Goal: Task Accomplishment & Management: Complete application form

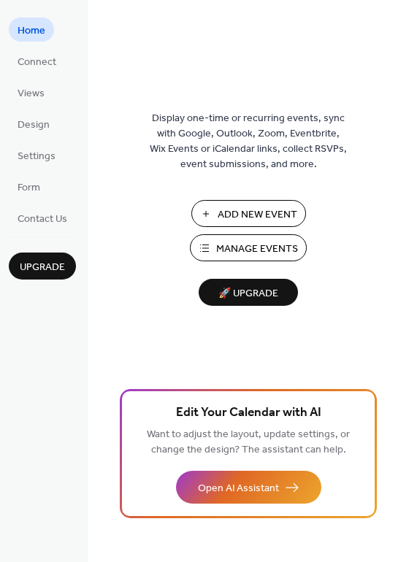
click at [225, 207] on span "Add New Event" at bounding box center [257, 214] width 80 height 15
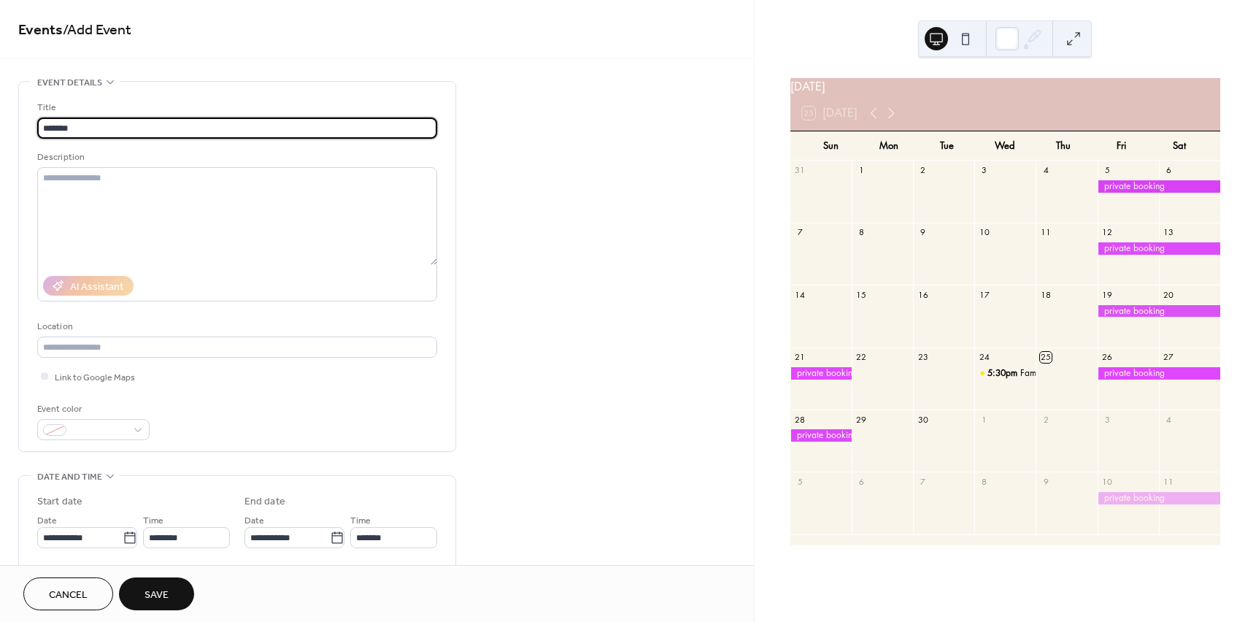
type input "**********"
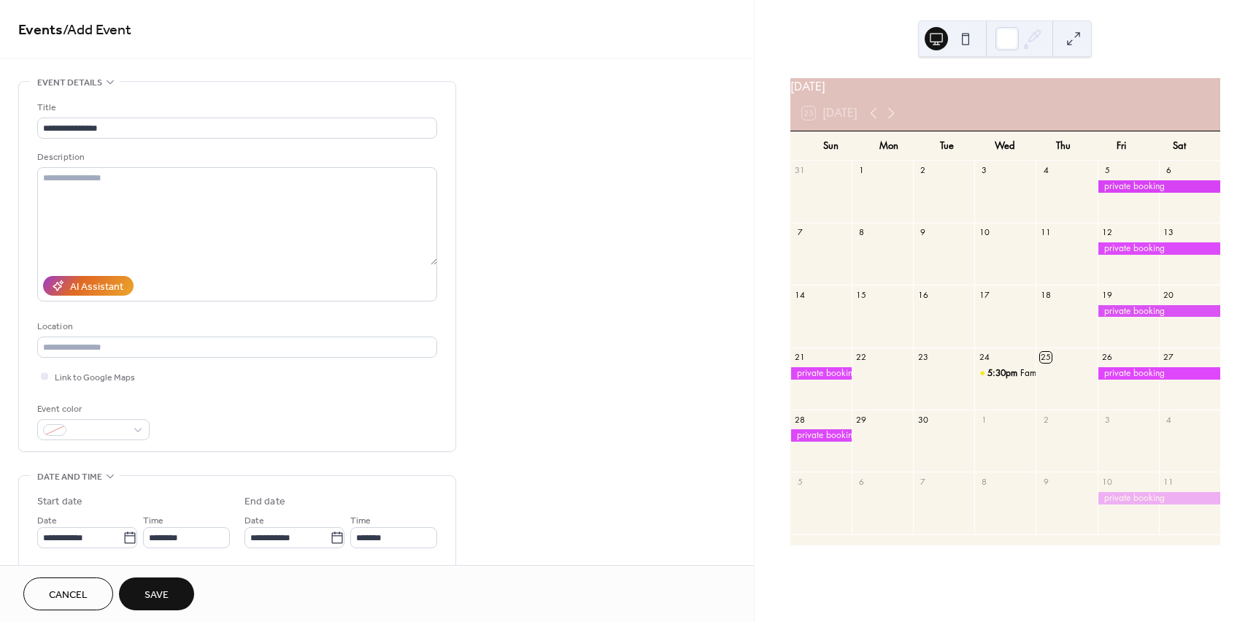
click at [147, 399] on div "**********" at bounding box center [237, 270] width 400 height 340
click at [141, 429] on div at bounding box center [93, 429] width 112 height 21
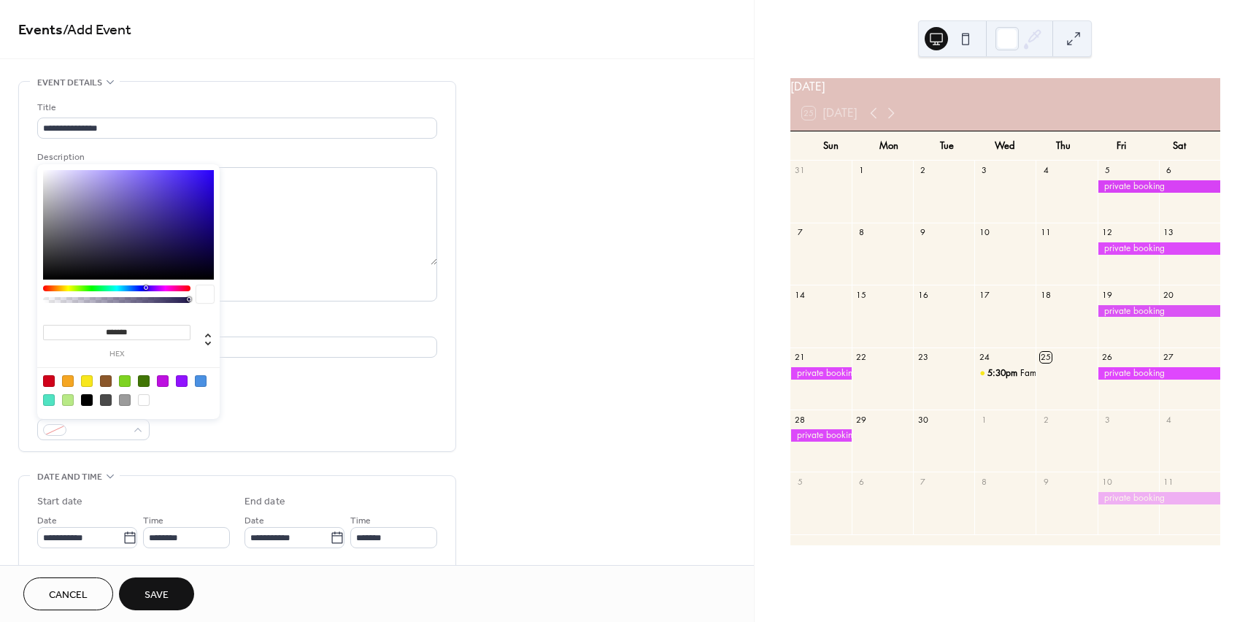
click at [165, 383] on div at bounding box center [163, 381] width 12 height 12
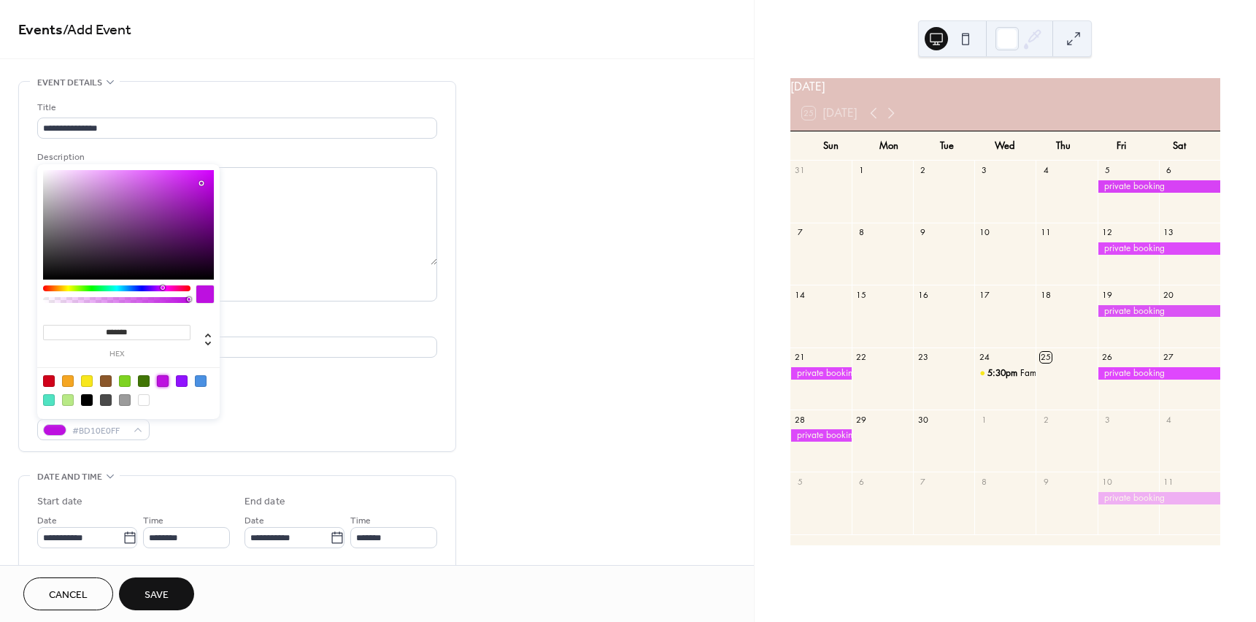
type input "*******"
click at [160, 174] on div at bounding box center [128, 224] width 171 height 109
click at [299, 403] on div "Event color #DA4DF6FF" at bounding box center [237, 420] width 400 height 39
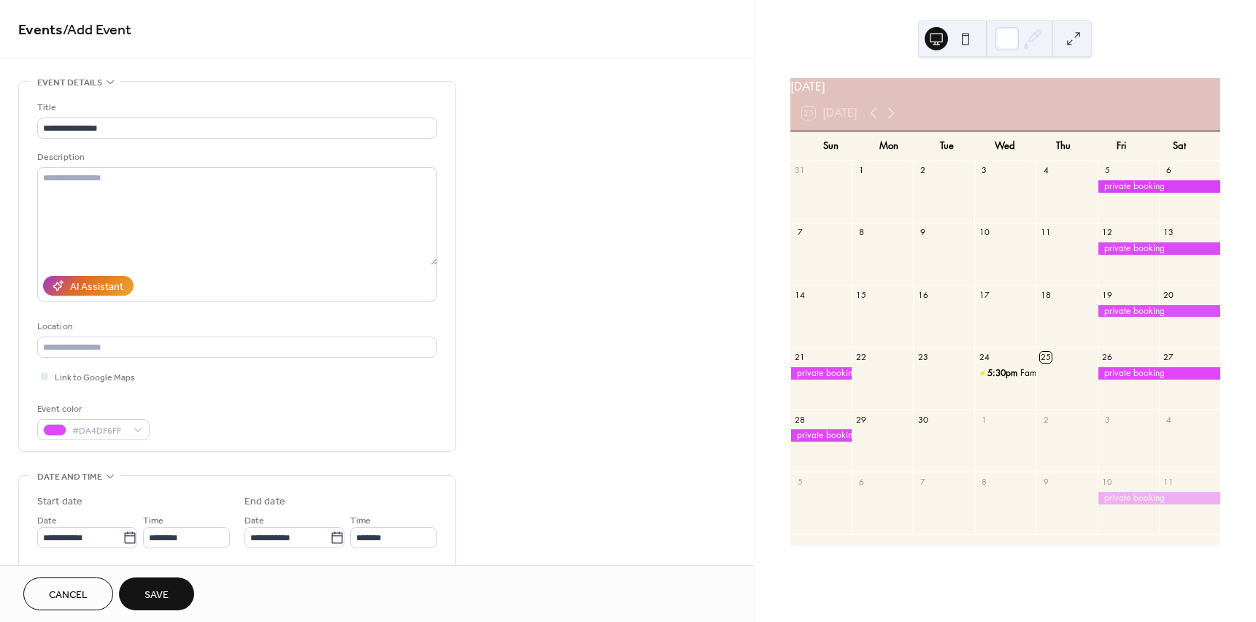
drag, startPoint x: 312, startPoint y: 411, endPoint x: 316, endPoint y: 397, distance: 15.0
click at [312, 411] on div "Event color #DA4DF6FF" at bounding box center [237, 420] width 400 height 39
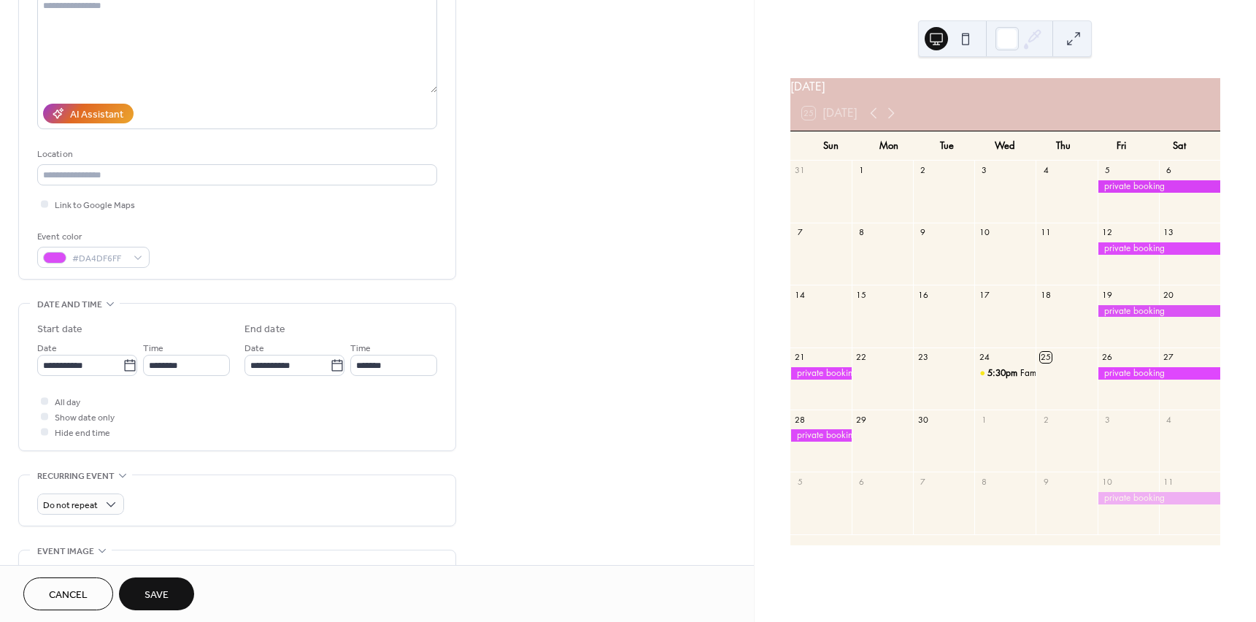
scroll to position [219, 0]
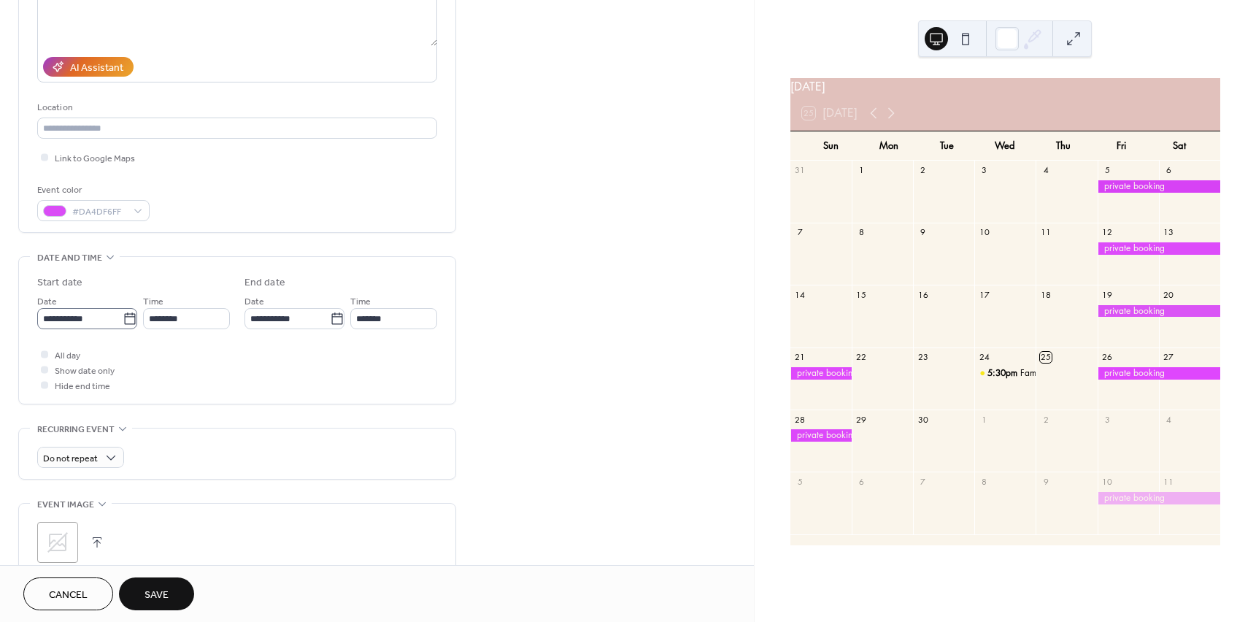
click at [129, 324] on icon at bounding box center [130, 319] width 15 height 15
click at [123, 324] on input "**********" at bounding box center [79, 318] width 85 height 21
click at [201, 358] on span "›" at bounding box center [203, 352] width 22 height 29
click at [201, 357] on span "›" at bounding box center [203, 352] width 22 height 29
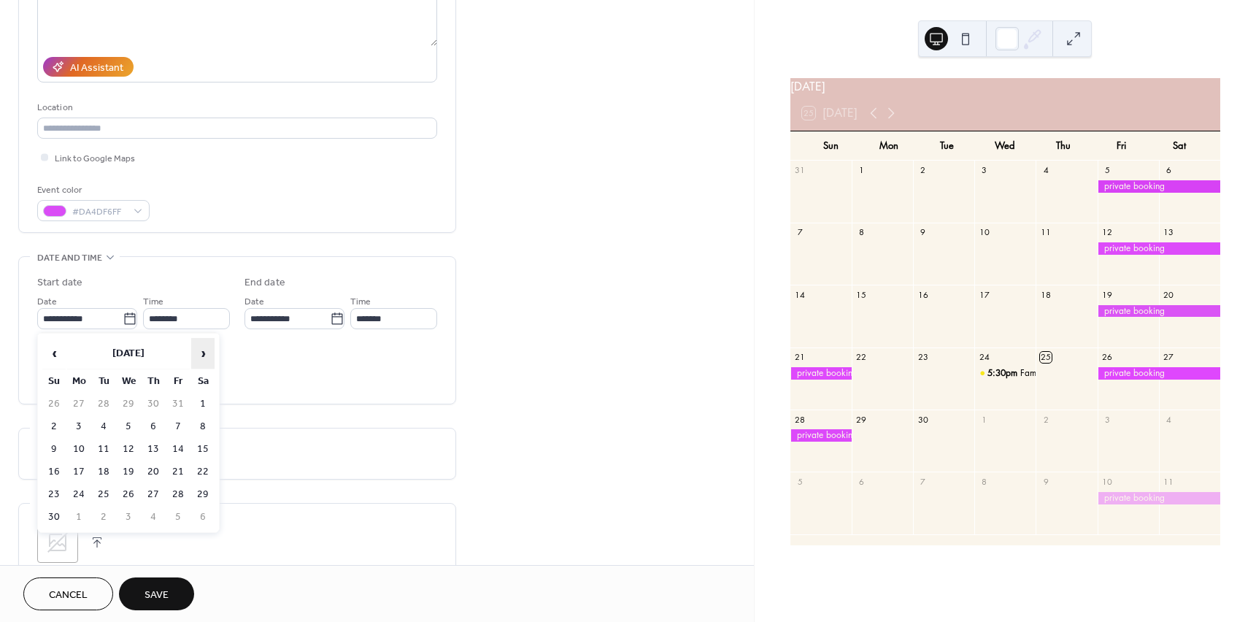
click at [201, 357] on span "›" at bounding box center [203, 352] width 22 height 29
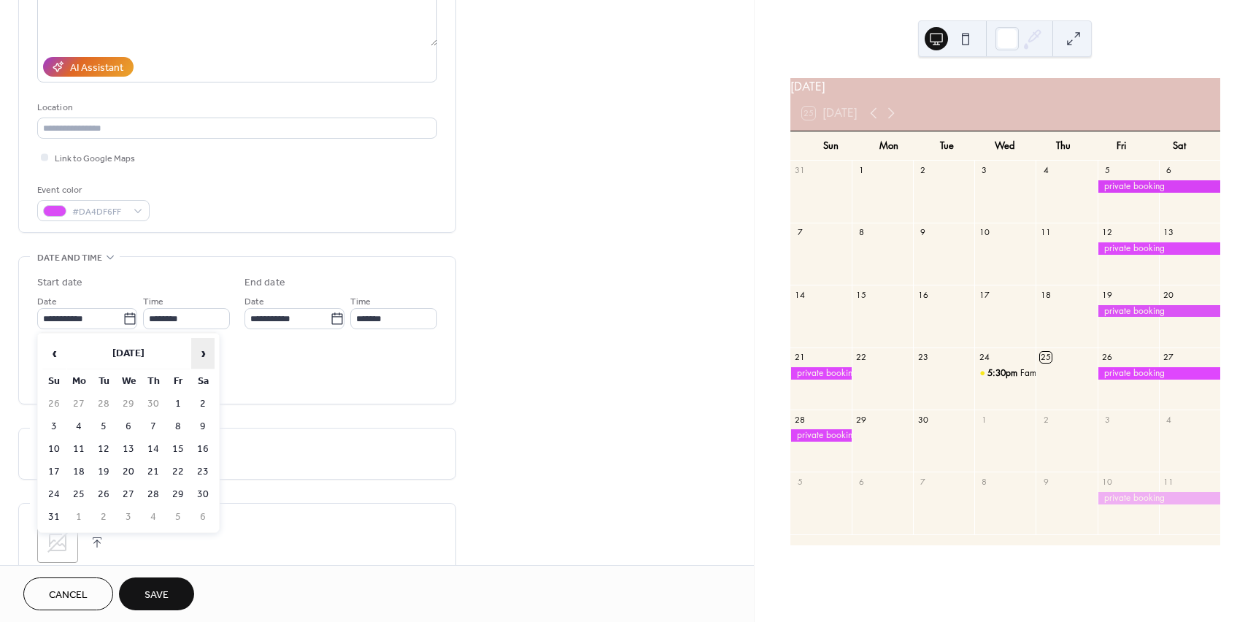
click at [201, 357] on span "›" at bounding box center [203, 352] width 22 height 29
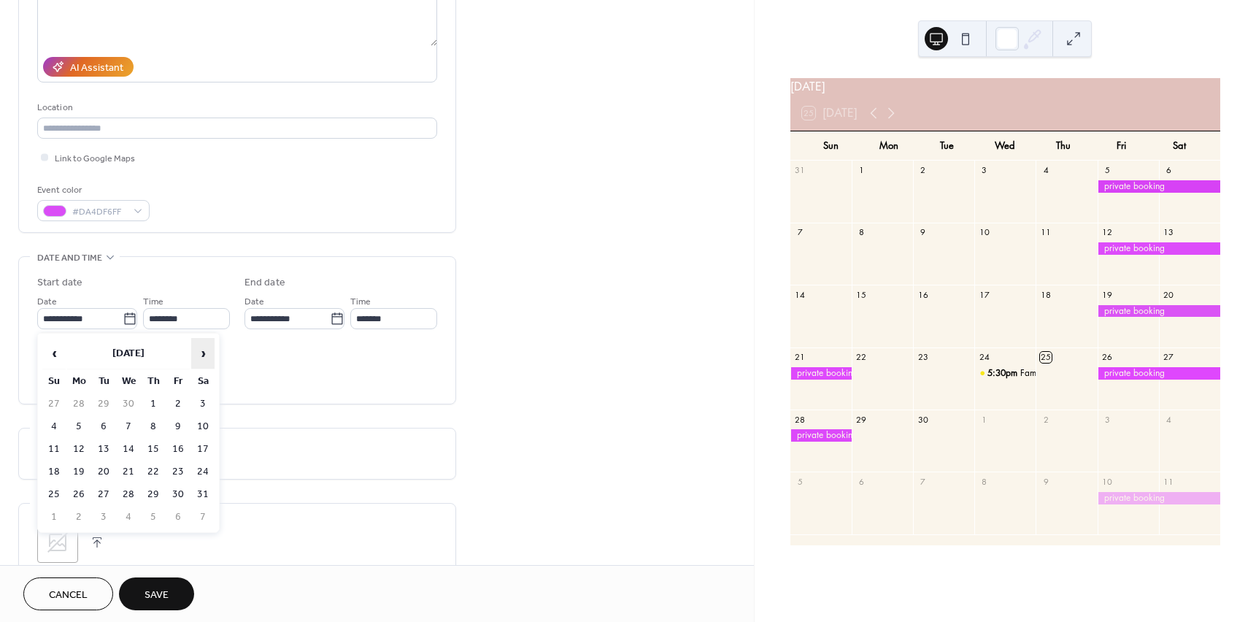
click at [201, 357] on span "›" at bounding box center [203, 352] width 22 height 29
click at [174, 463] on td "20" at bounding box center [177, 471] width 23 height 21
type input "**********"
click at [334, 319] on icon at bounding box center [337, 319] width 15 height 15
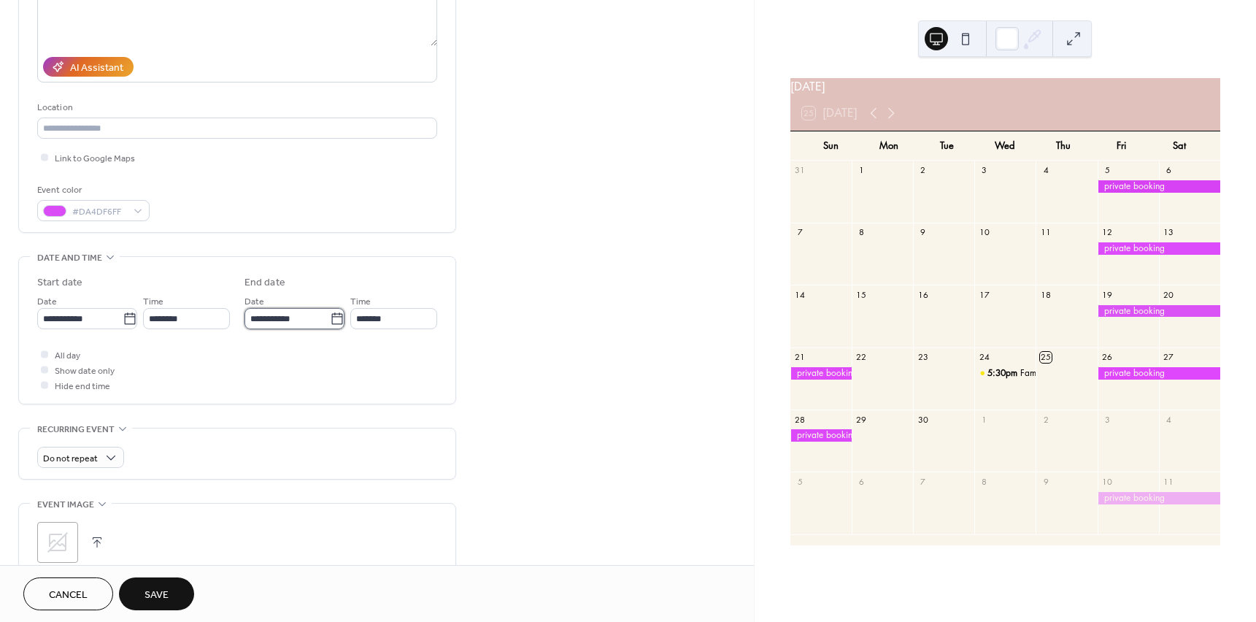
click at [330, 319] on input "**********" at bounding box center [286, 318] width 85 height 21
click at [414, 472] on td "21" at bounding box center [409, 471] width 23 height 21
type input "**********"
click at [43, 354] on div at bounding box center [44, 353] width 7 height 7
click at [252, 371] on div "All day Show date only Hide end time" at bounding box center [237, 370] width 400 height 46
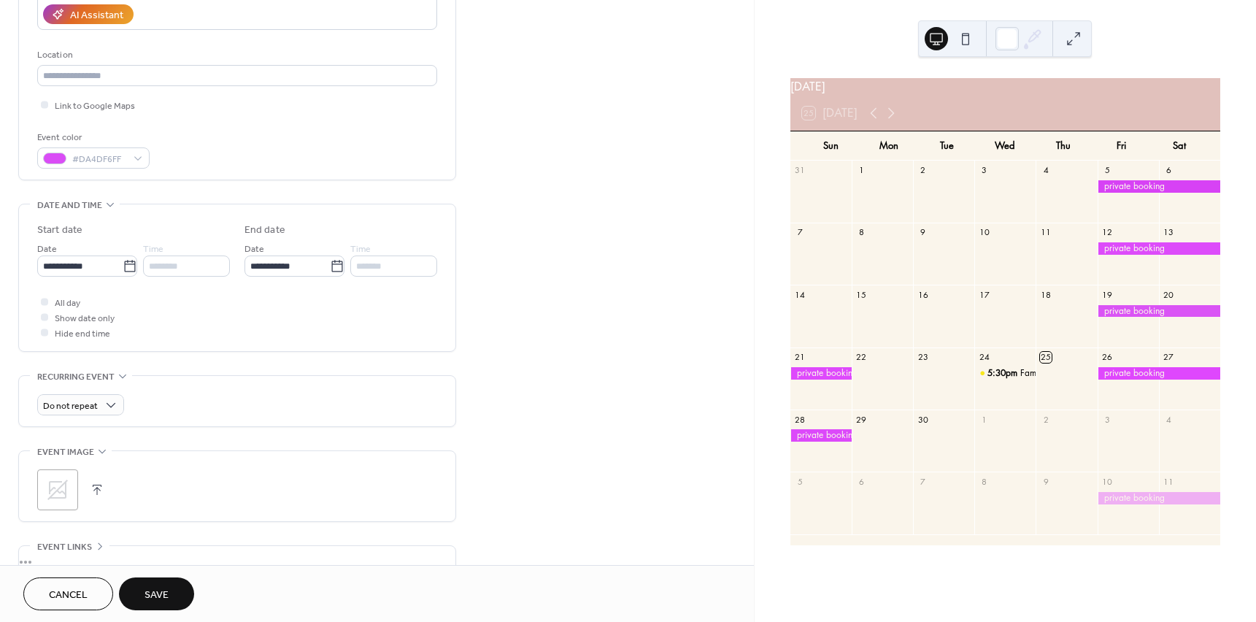
scroll to position [409, 0]
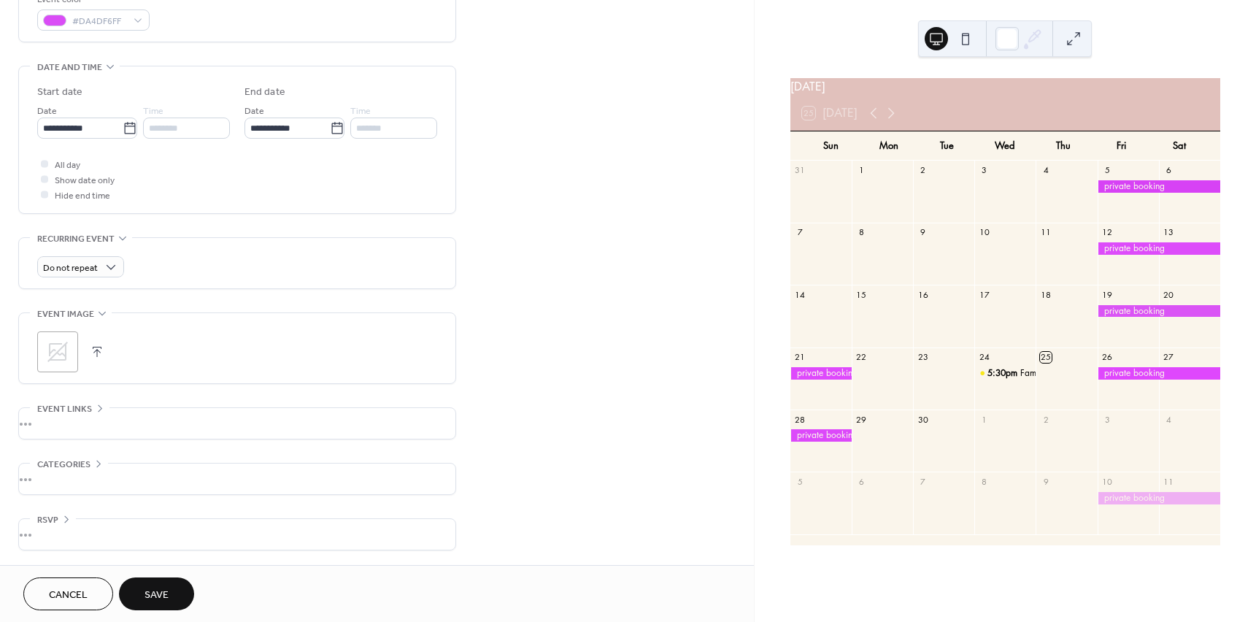
click at [169, 581] on button "Save" at bounding box center [156, 593] width 75 height 33
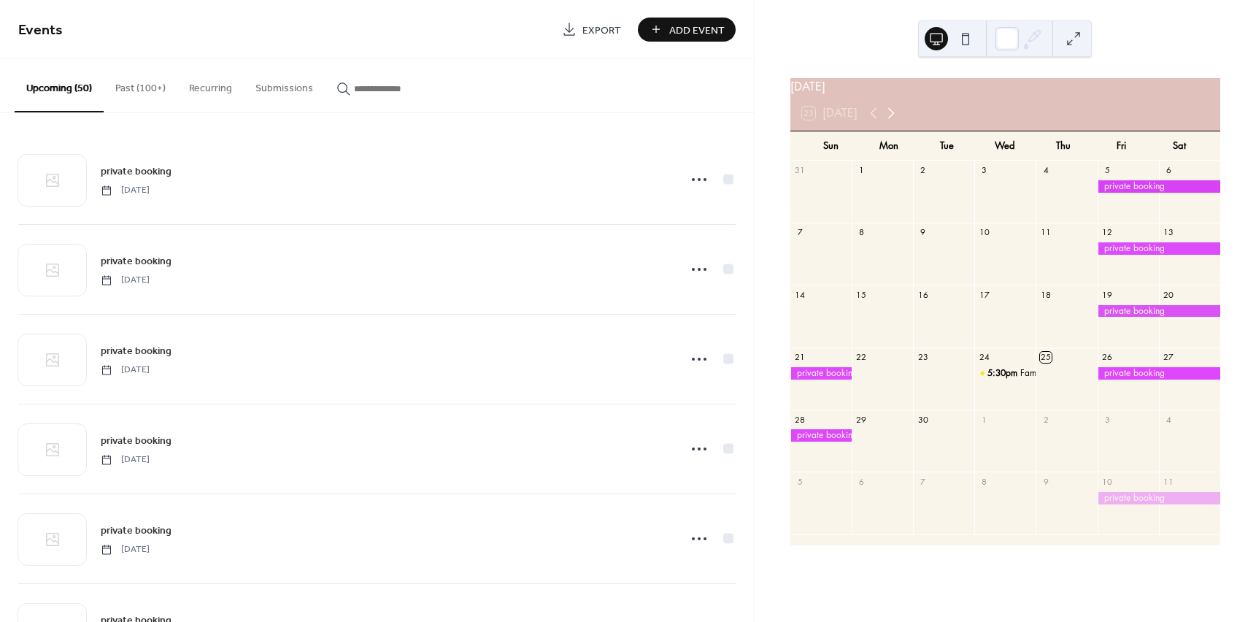
click at [894, 120] on icon at bounding box center [891, 113] width 18 height 18
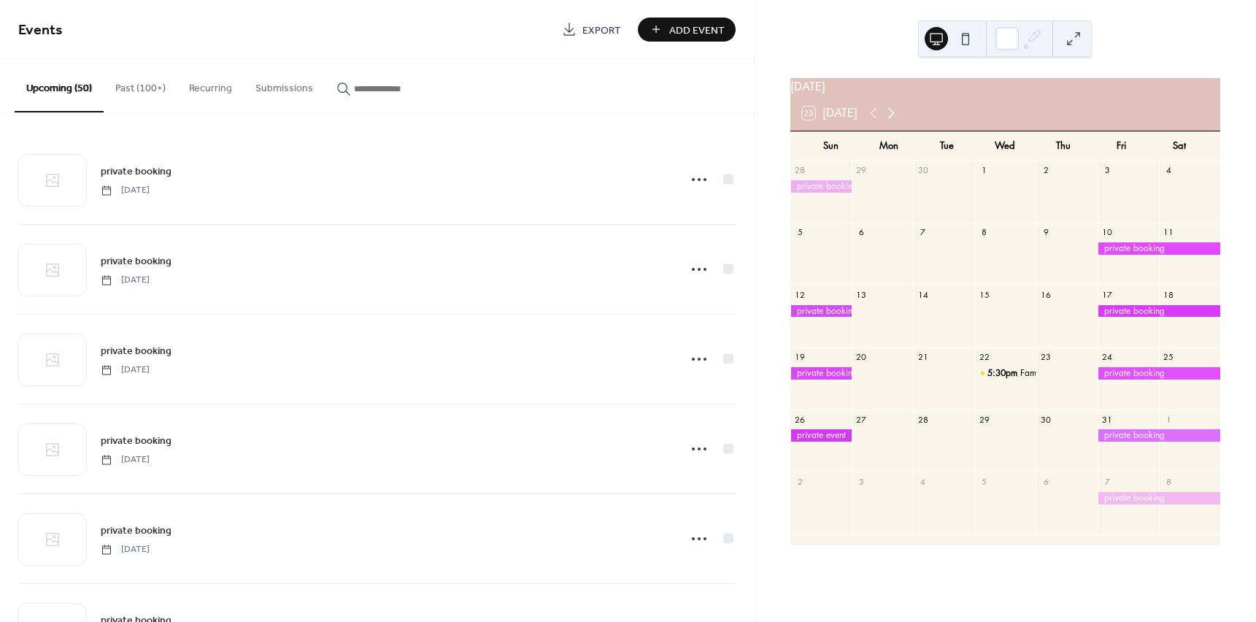
click at [894, 120] on icon at bounding box center [891, 113] width 18 height 18
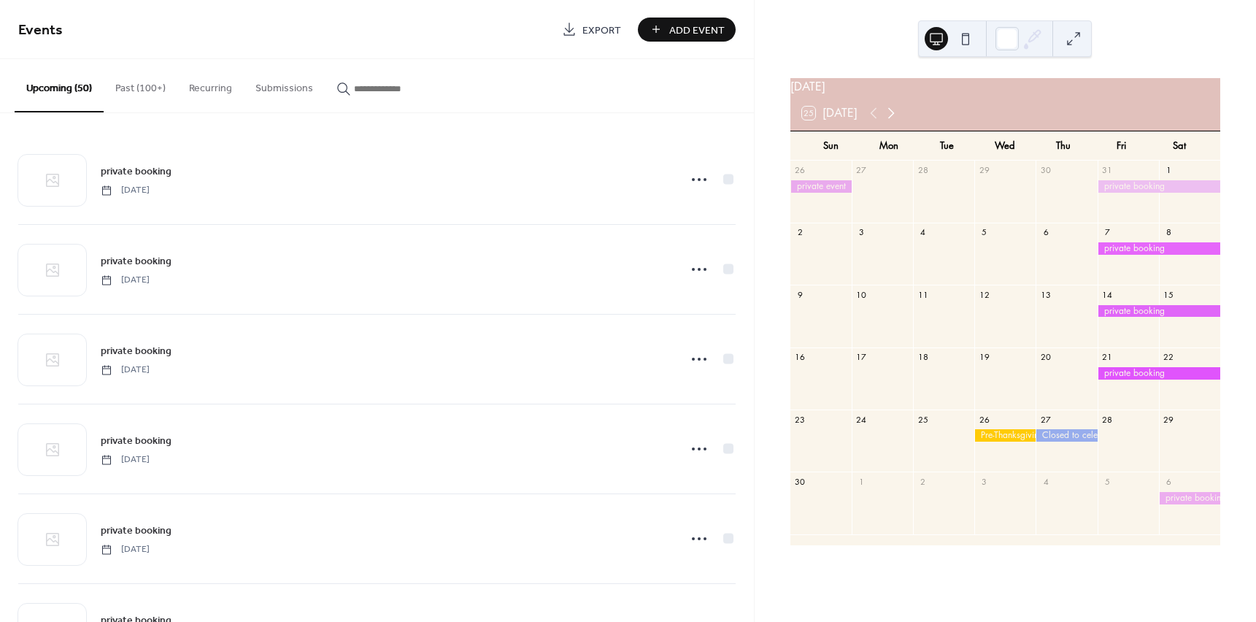
click at [894, 120] on icon at bounding box center [891, 113] width 18 height 18
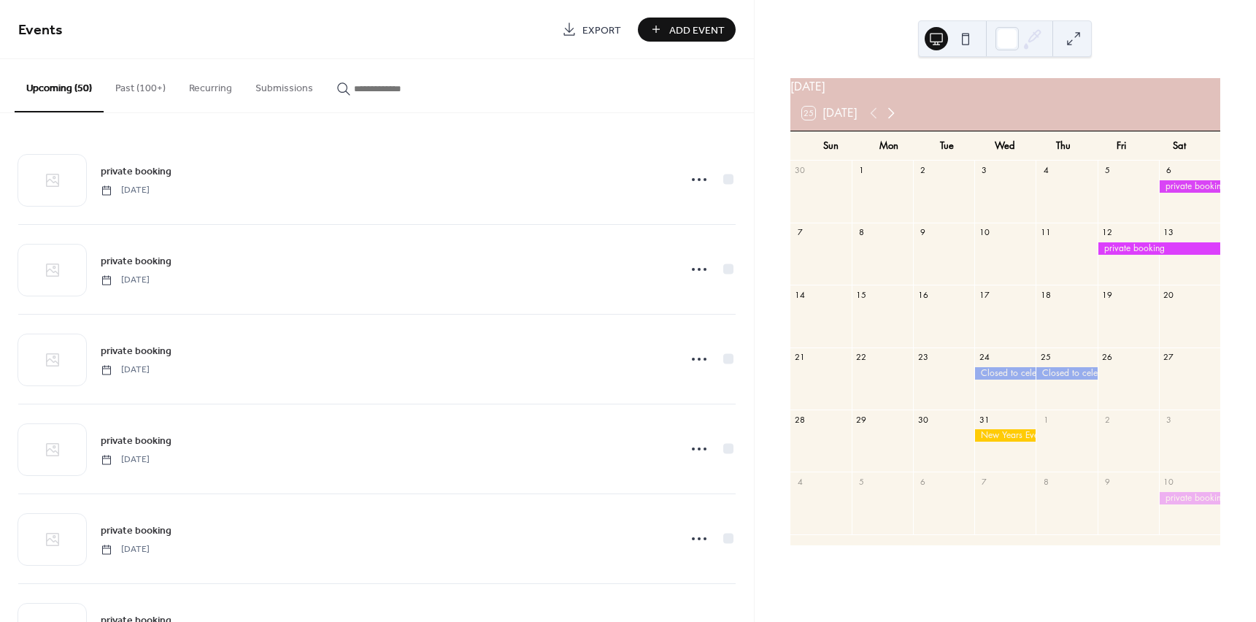
click at [894, 119] on icon at bounding box center [891, 113] width 18 height 18
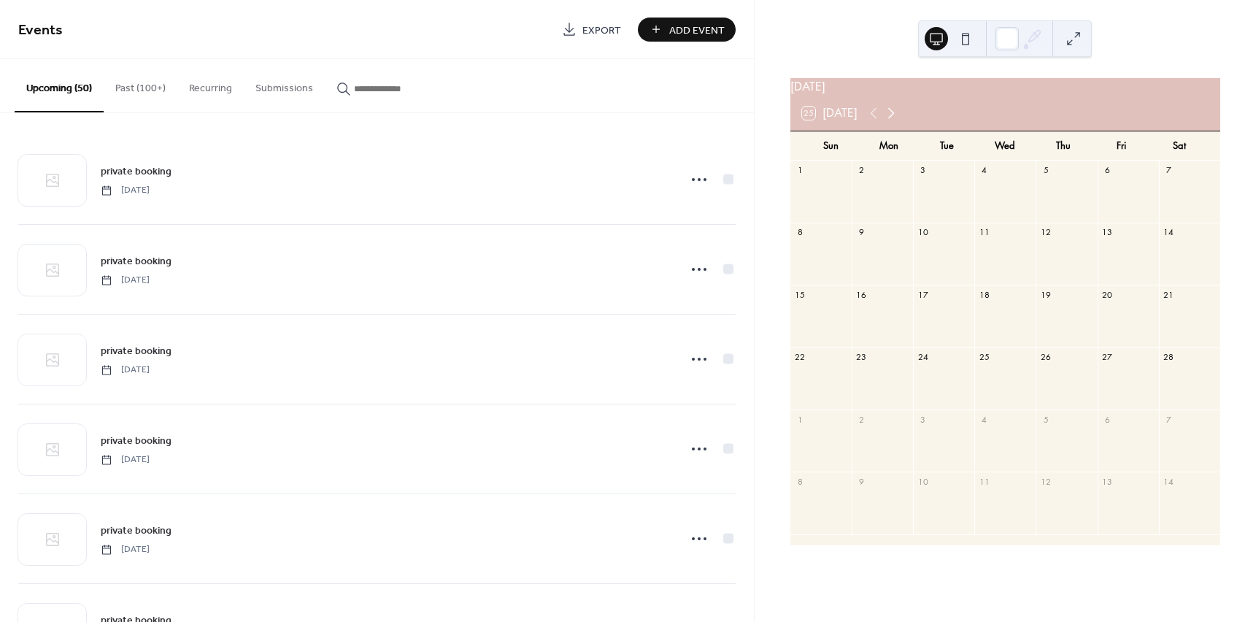
click at [894, 119] on icon at bounding box center [891, 113] width 18 height 18
click at [892, 120] on icon at bounding box center [891, 113] width 18 height 18
click at [891, 120] on icon at bounding box center [891, 113] width 18 height 18
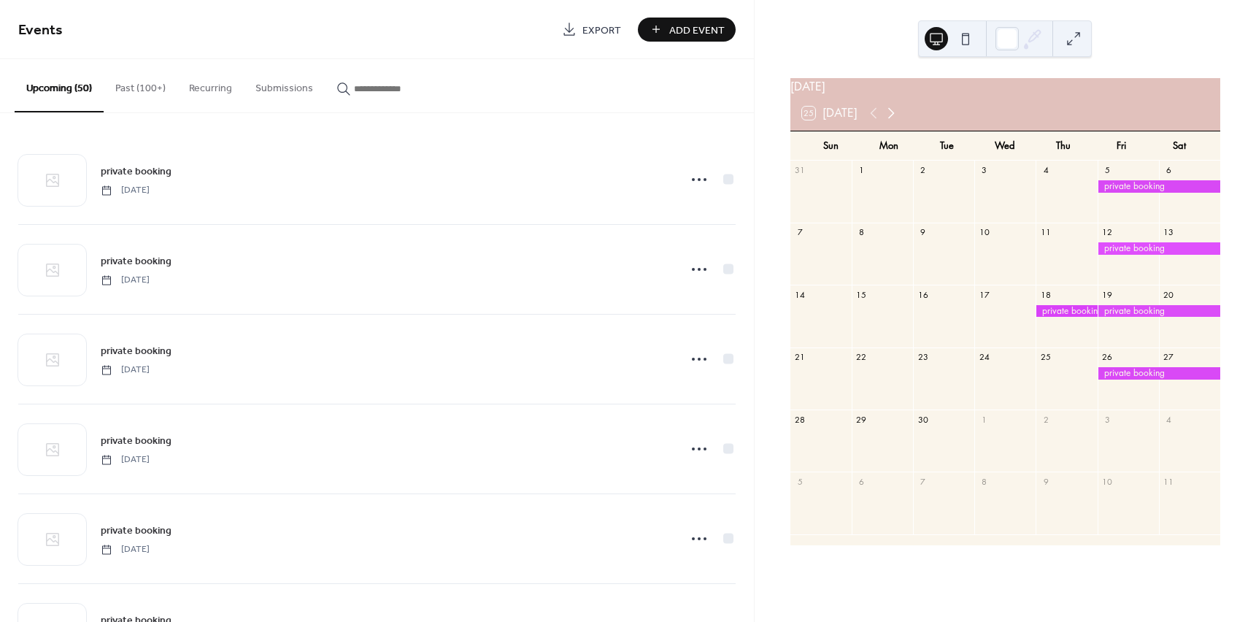
click at [891, 120] on icon at bounding box center [891, 113] width 18 height 18
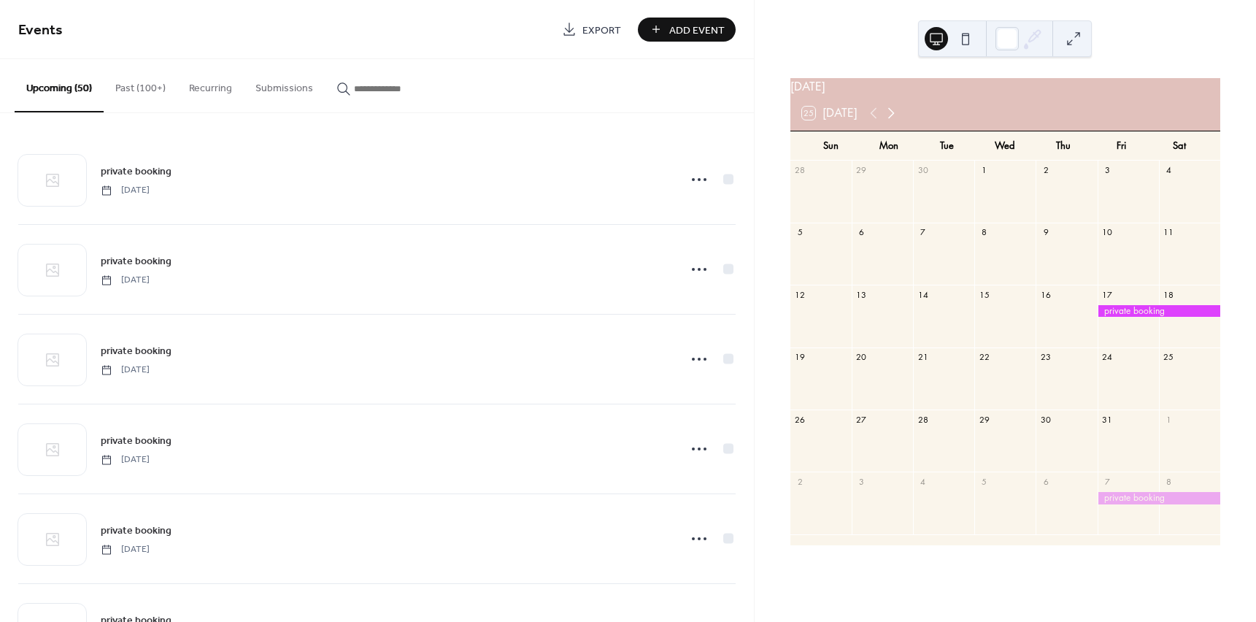
click at [891, 119] on icon at bounding box center [891, 113] width 18 height 18
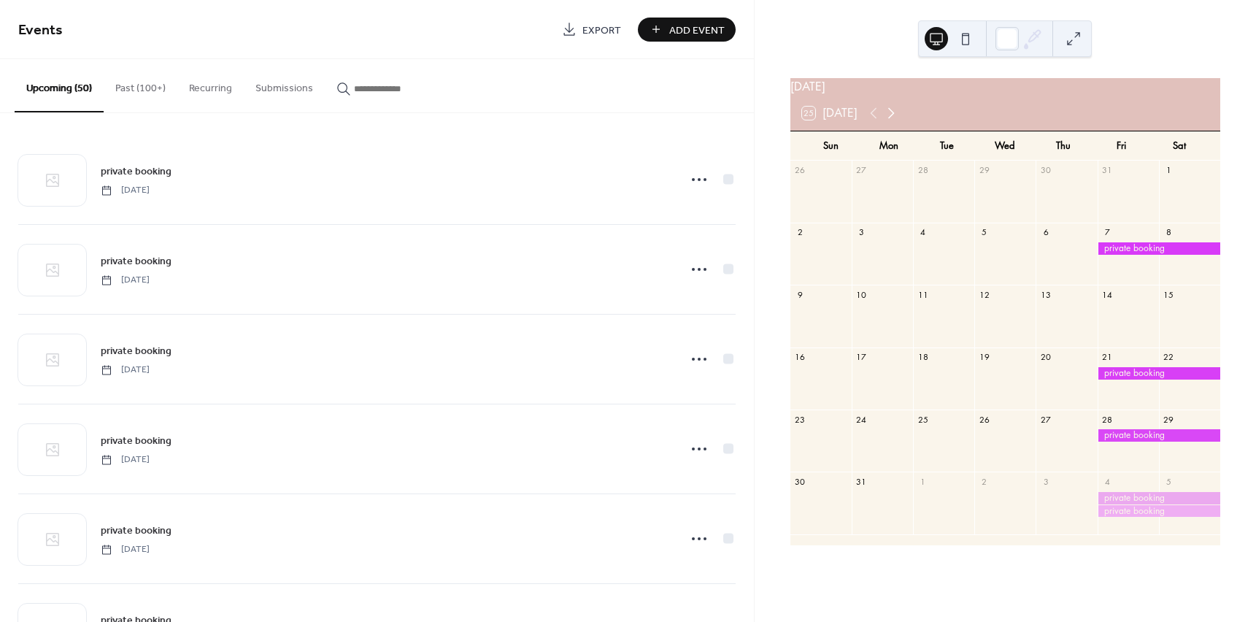
click at [890, 117] on icon at bounding box center [891, 113] width 7 height 11
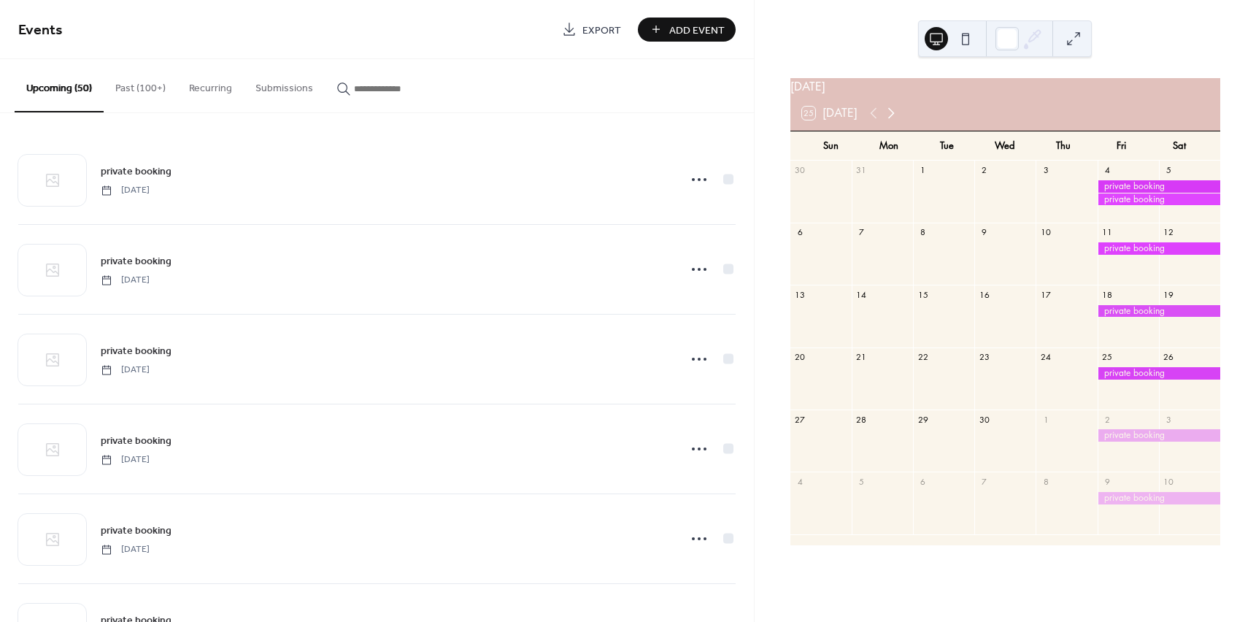
click at [890, 117] on icon at bounding box center [891, 113] width 7 height 11
